Goal: Task Accomplishment & Management: Manage account settings

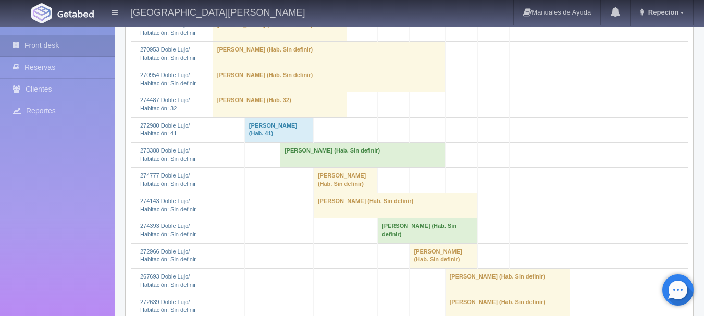
scroll to position [312, 0]
click at [308, 165] on td "[PERSON_NAME] (Hab. Sin definir)" at bounding box center [362, 155] width 165 height 25
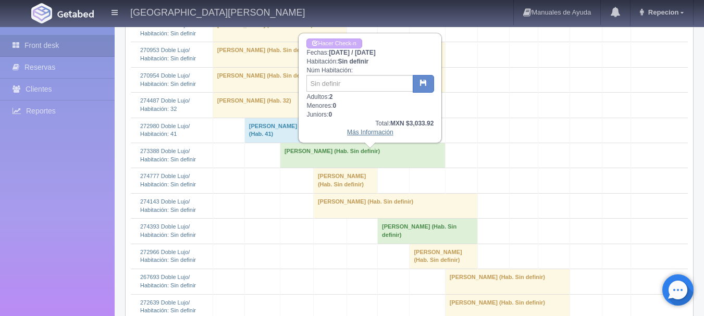
click at [374, 135] on link "Más Información" at bounding box center [370, 132] width 46 height 7
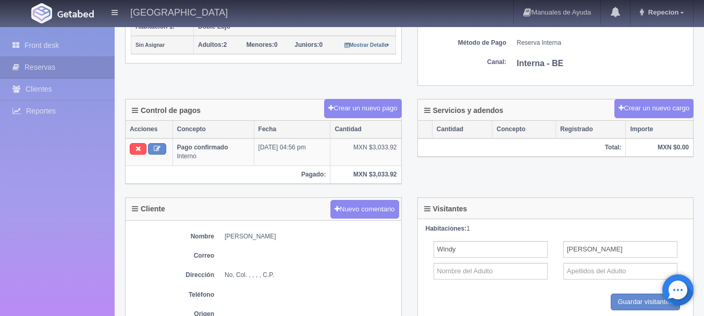
scroll to position [312, 0]
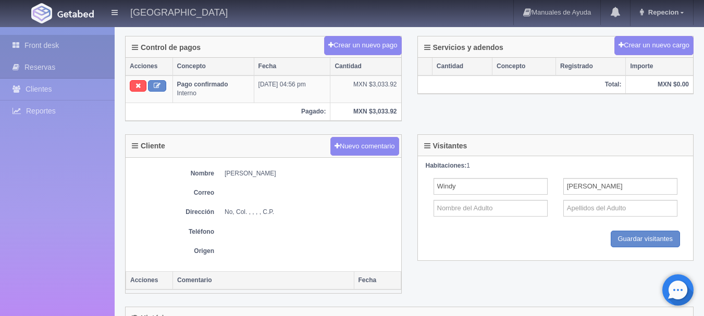
click at [70, 48] on link "Front desk" at bounding box center [57, 45] width 115 height 21
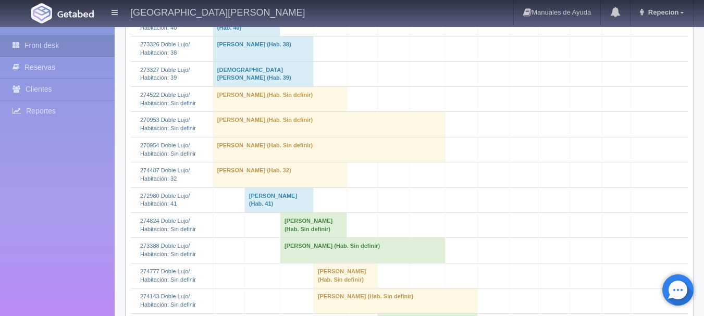
scroll to position [260, 0]
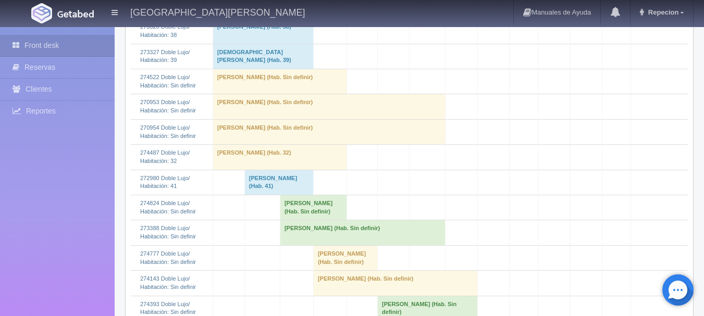
click at [314, 208] on td "[PERSON_NAME] (Hab. Sin definir)" at bounding box center [313, 207] width 67 height 25
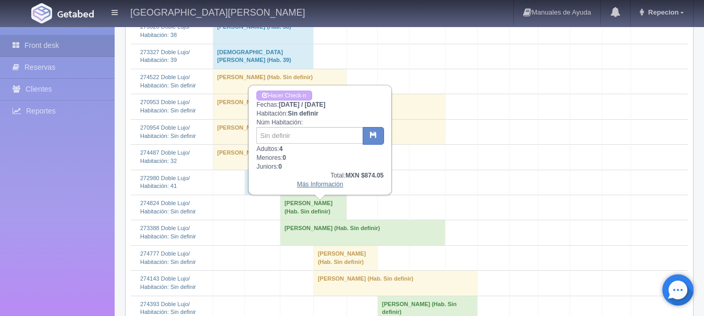
click at [323, 188] on link "Más Información" at bounding box center [320, 184] width 46 height 7
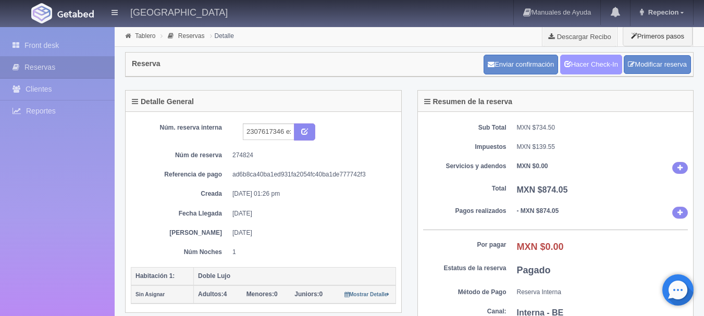
click at [577, 66] on link "Hacer Check-In" at bounding box center [591, 65] width 62 height 20
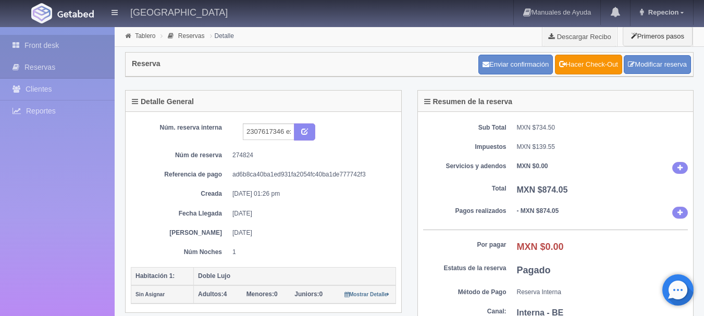
click at [48, 44] on link "Front desk" at bounding box center [57, 45] width 115 height 21
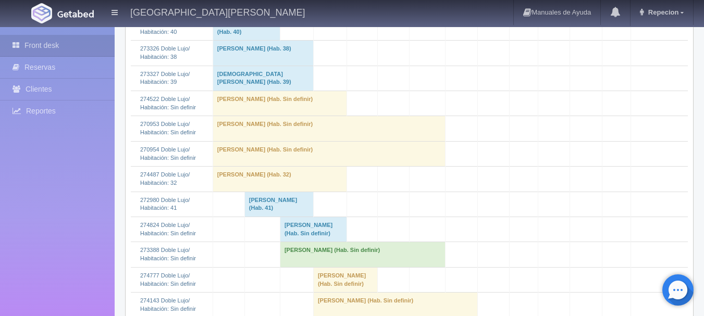
scroll to position [260, 0]
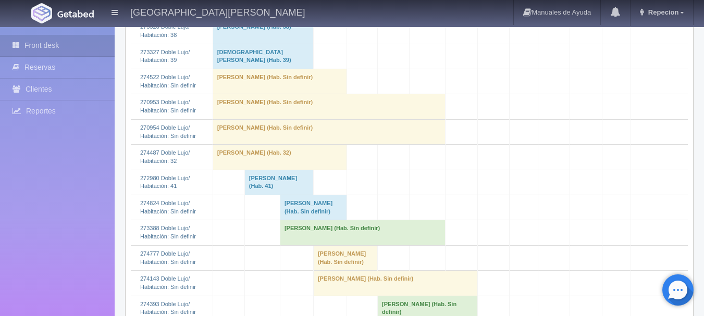
click at [308, 216] on td "Ximena Arrona (Hab. Sin definir)" at bounding box center [313, 207] width 67 height 25
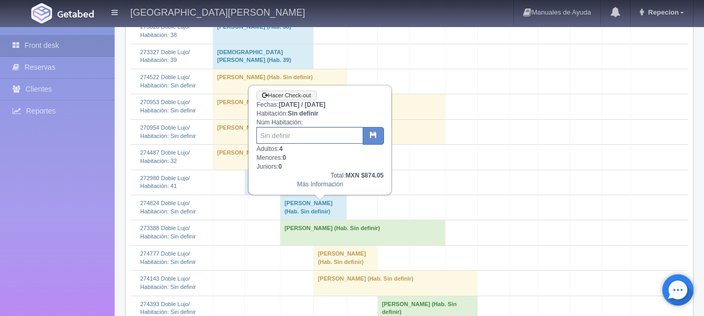
click at [308, 142] on input "text" at bounding box center [309, 135] width 107 height 17
type input "34"
click at [372, 136] on icon "button" at bounding box center [373, 134] width 7 height 7
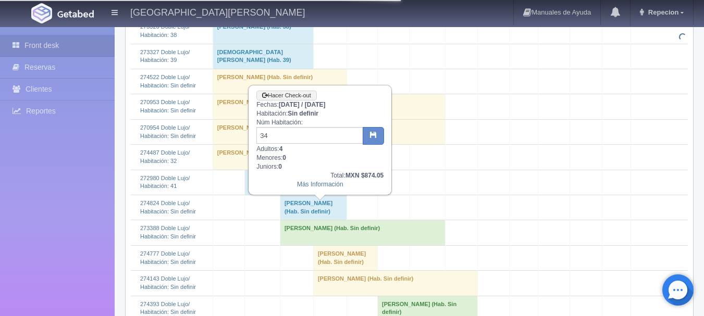
click at [315, 241] on td "Windy Buller (Hab. Sin definir)" at bounding box center [362, 232] width 165 height 25
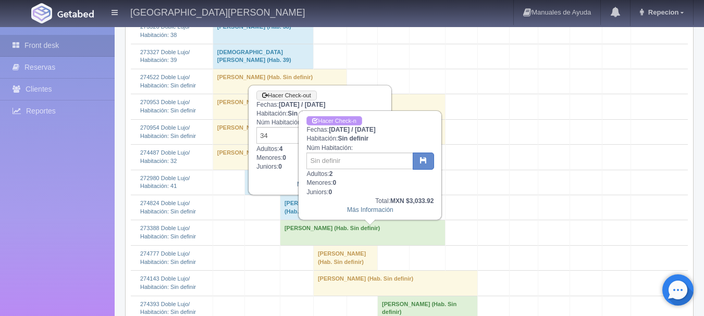
click at [337, 120] on link "Hacer Check-n" at bounding box center [333, 121] width 55 height 10
click at [323, 243] on td "Windy Buller (Hab. Sin definir)" at bounding box center [362, 232] width 165 height 25
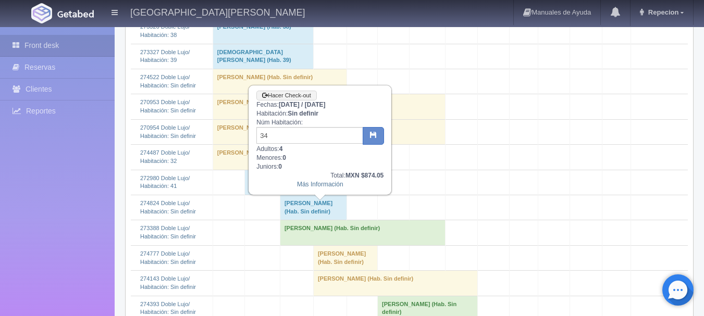
click at [325, 217] on td "Ximena Arrona (Hab. Sin definir)" at bounding box center [313, 207] width 67 height 25
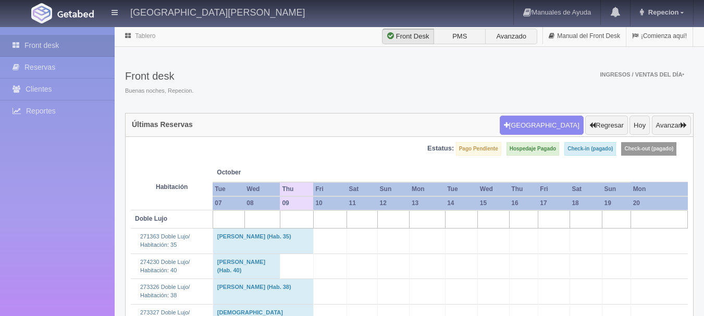
scroll to position [260, 0]
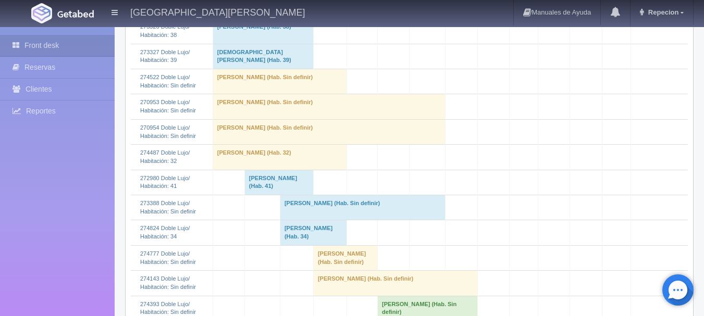
click at [326, 217] on td "[PERSON_NAME] (Hab. Sin definir)" at bounding box center [362, 207] width 165 height 25
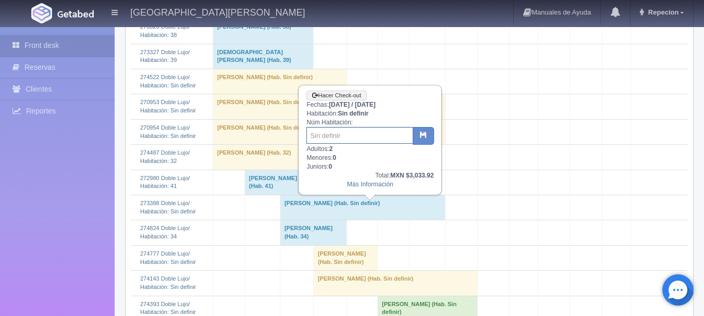
click at [330, 136] on input "text" at bounding box center [359, 135] width 107 height 17
type input "213"
click at [422, 136] on icon "button" at bounding box center [423, 134] width 7 height 7
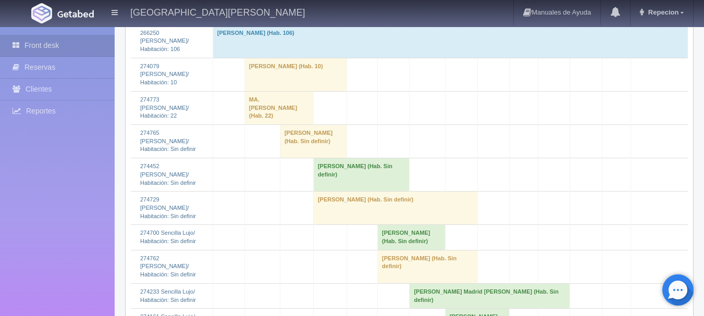
scroll to position [885, 0]
click at [305, 159] on td "[PERSON_NAME] (Hab. Sin definir)" at bounding box center [313, 142] width 67 height 33
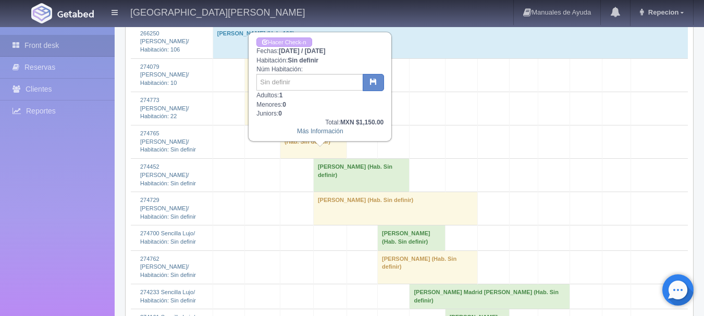
click at [305, 159] on td "[PERSON_NAME] (Hab. Sin definir)" at bounding box center [313, 142] width 67 height 33
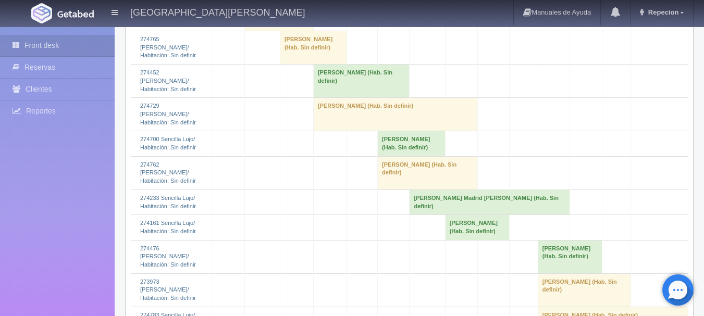
scroll to position [989, 0]
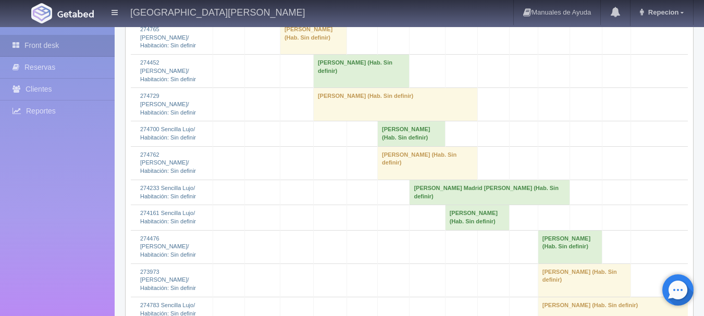
click at [309, 55] on td "[PERSON_NAME] (Hab. Sin definir)" at bounding box center [313, 37] width 67 height 33
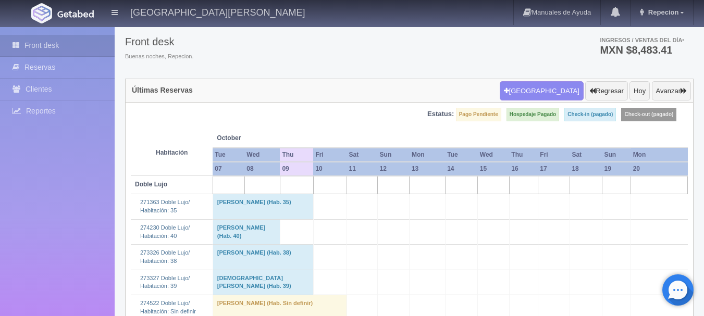
scroll to position [0, 0]
